Goal: Task Accomplishment & Management: Complete application form

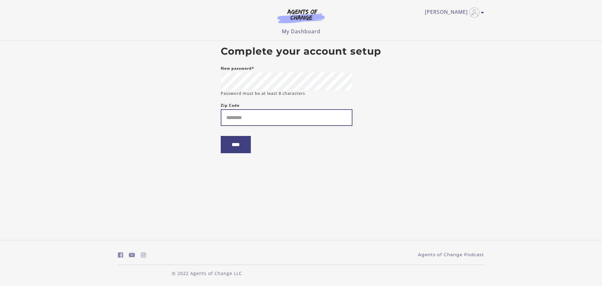
click at [242, 124] on input "Zip Code" at bounding box center [287, 117] width 132 height 17
type input "*****"
click at [241, 145] on input "****" at bounding box center [236, 144] width 30 height 17
